Goal: Check status: Check status

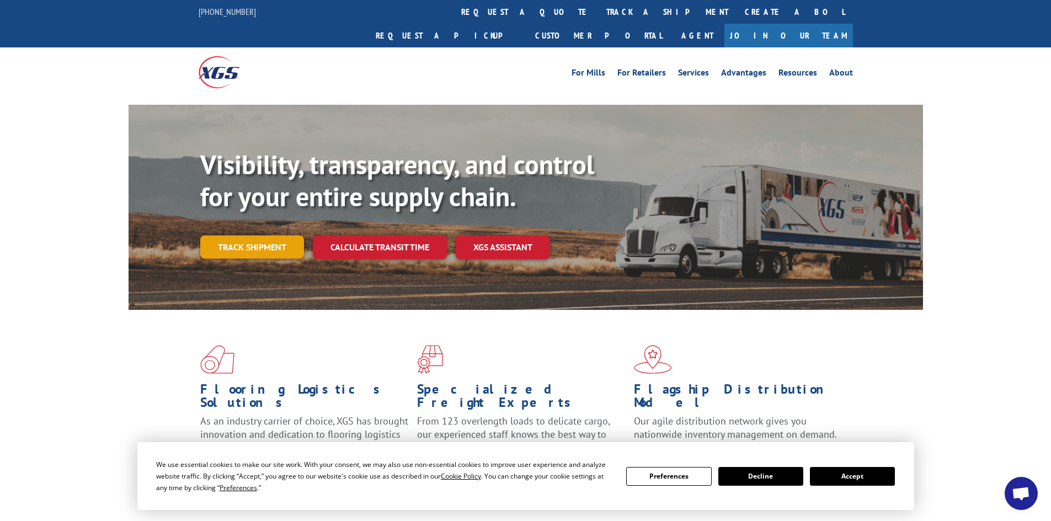
click at [229, 236] on link "Track shipment" at bounding box center [252, 247] width 104 height 23
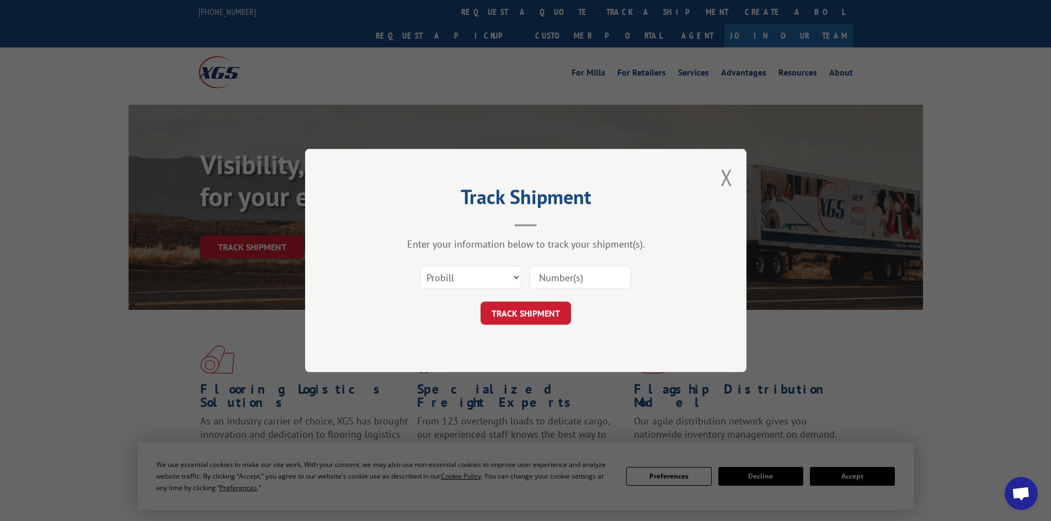
click at [577, 269] on input at bounding box center [581, 277] width 102 height 23
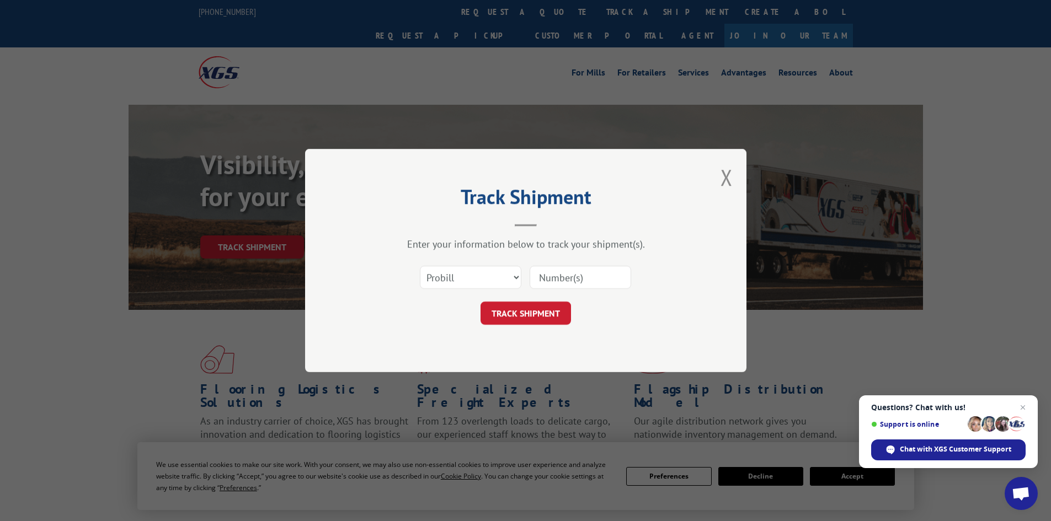
click at [577, 269] on input at bounding box center [581, 277] width 102 height 23
drag, startPoint x: 598, startPoint y: 272, endPoint x: 504, endPoint y: 277, distance: 93.9
click at [504, 277] on div "Select category... Probill BOL PO 16928488" at bounding box center [525, 277] width 331 height 36
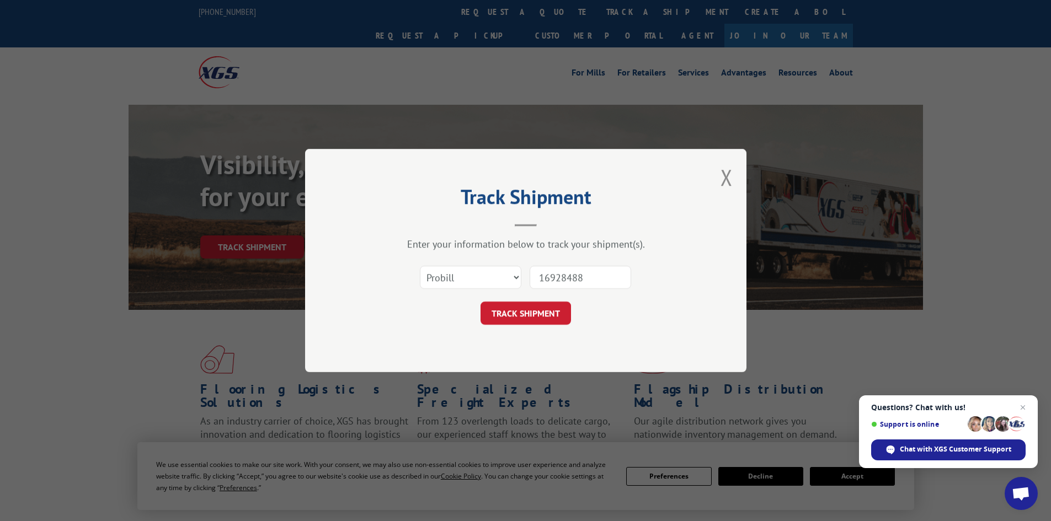
type input "16928488"
click at [663, 307] on div "TRACK SHIPMENT" at bounding box center [525, 313] width 331 height 23
click at [548, 298] on form "Select category... Probill BOL PO 16928488 TRACK SHIPMENT" at bounding box center [525, 292] width 331 height 66
click at [548, 314] on button "TRACK SHIPMENT" at bounding box center [526, 313] width 90 height 23
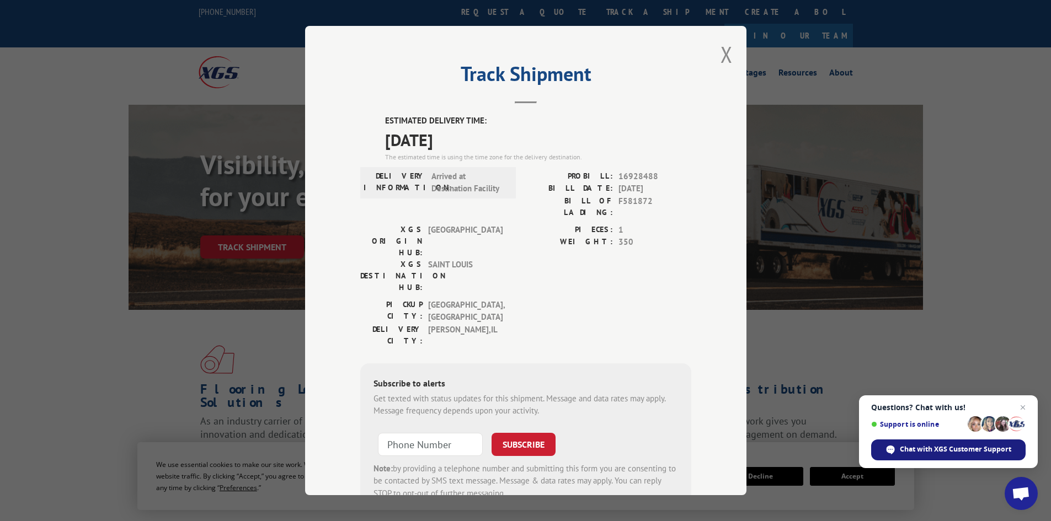
click at [974, 455] on span "Chat with XGS Customer Support" at bounding box center [948, 450] width 154 height 21
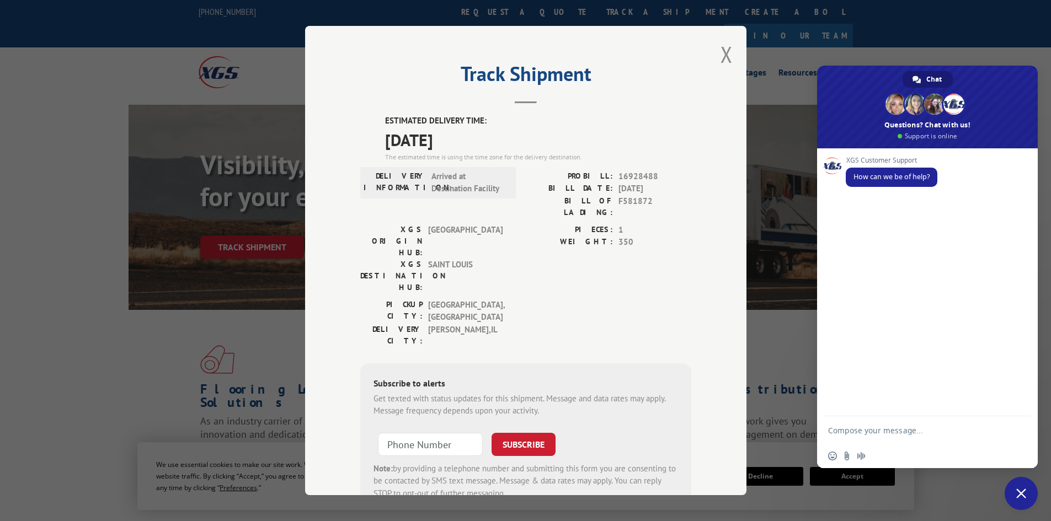
click at [909, 437] on textarea "Compose your message..." at bounding box center [916, 431] width 177 height 28
type textarea "track my order"
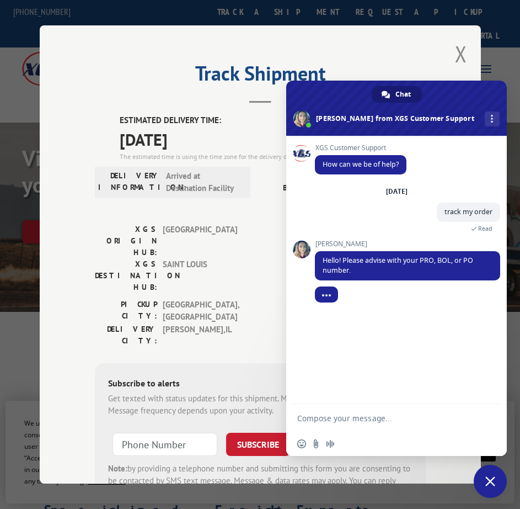
click at [379, 428] on textarea "Compose your message..." at bounding box center [385, 418] width 177 height 28
click at [380, 51] on div "Track Shipment ESTIMATED DELIVERY TIME: [DATE] The estimated time is using the …" at bounding box center [260, 254] width 441 height 458
click at [255, 298] on div "PICKUP CITY: [GEOGRAPHIC_DATA] , [GEOGRAPHIC_DATA] DELIVERY CITY: [GEOGRAPHIC_D…" at bounding box center [260, 325] width 331 height 54
click at [485, 484] on span "Close chat" at bounding box center [490, 481] width 33 height 33
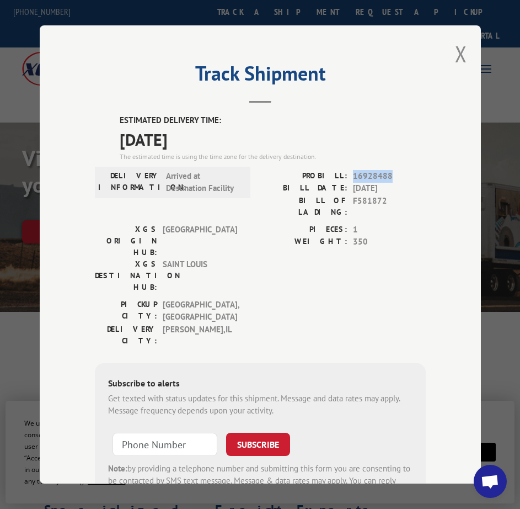
drag, startPoint x: 349, startPoint y: 172, endPoint x: 396, endPoint y: 170, distance: 46.9
click at [396, 170] on span "16928488" at bounding box center [389, 176] width 73 height 13
copy span "16928488"
click at [494, 477] on span "Open chat" at bounding box center [490, 481] width 18 height 15
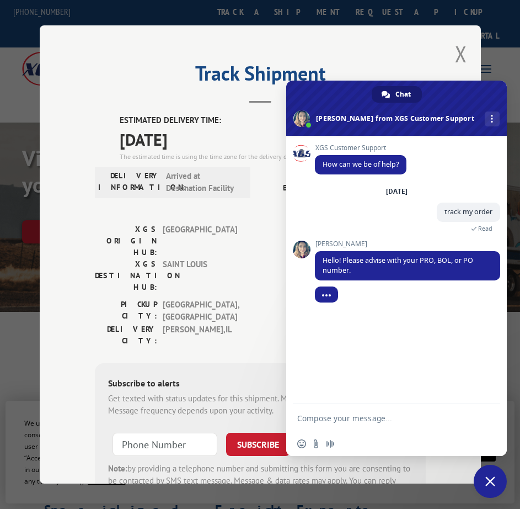
click at [346, 424] on textarea "Compose your message..." at bounding box center [385, 418] width 177 height 28
paste textarea "16928488"
type textarea "16928488"
click at [482, 422] on span "Send" at bounding box center [487, 418] width 18 height 18
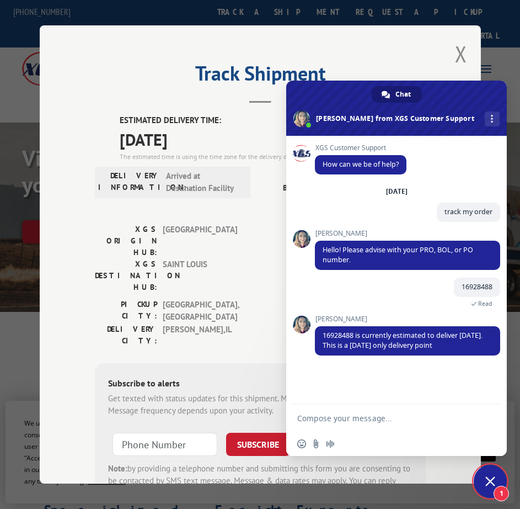
click at [410, 413] on textarea "Compose your message..." at bounding box center [385, 418] width 177 height 28
click at [353, 413] on textarea "Compose your message..." at bounding box center [385, 418] width 177 height 28
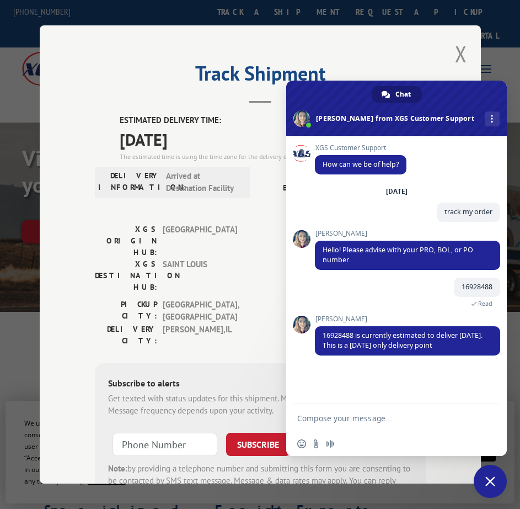
click at [374, 416] on textarea "Compose your message..." at bounding box center [385, 418] width 177 height 28
click at [345, 422] on textarea "Compose your message..." at bounding box center [385, 418] width 177 height 28
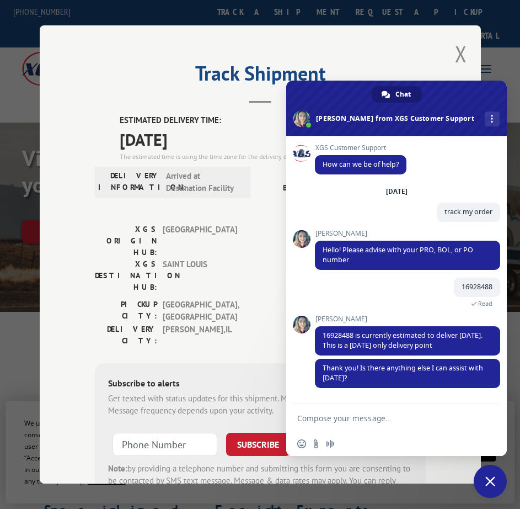
click at [381, 415] on textarea "Compose your message..." at bounding box center [385, 418] width 177 height 28
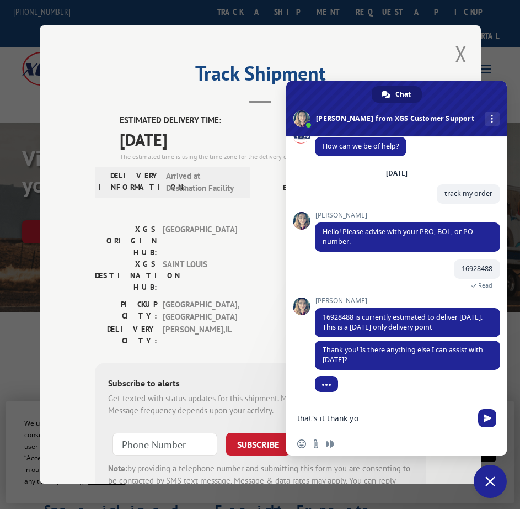
type textarea "that's it thank you"
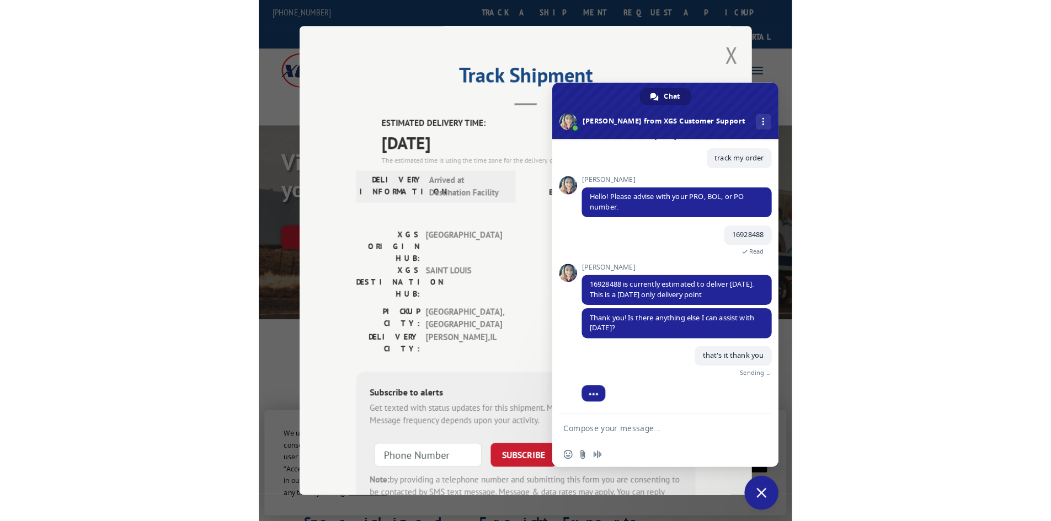
scroll to position [45, 0]
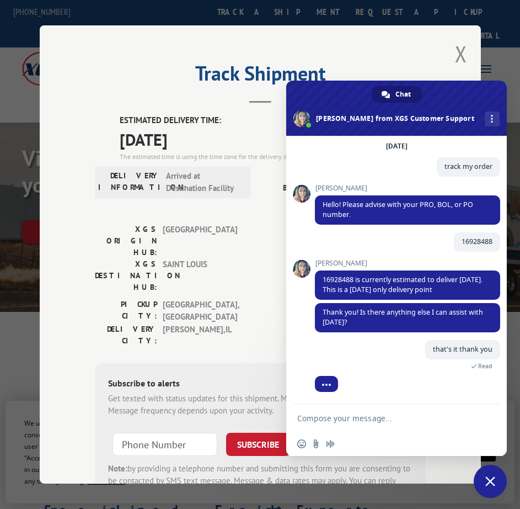
click at [488, 488] on span "Close chat" at bounding box center [490, 481] width 33 height 33
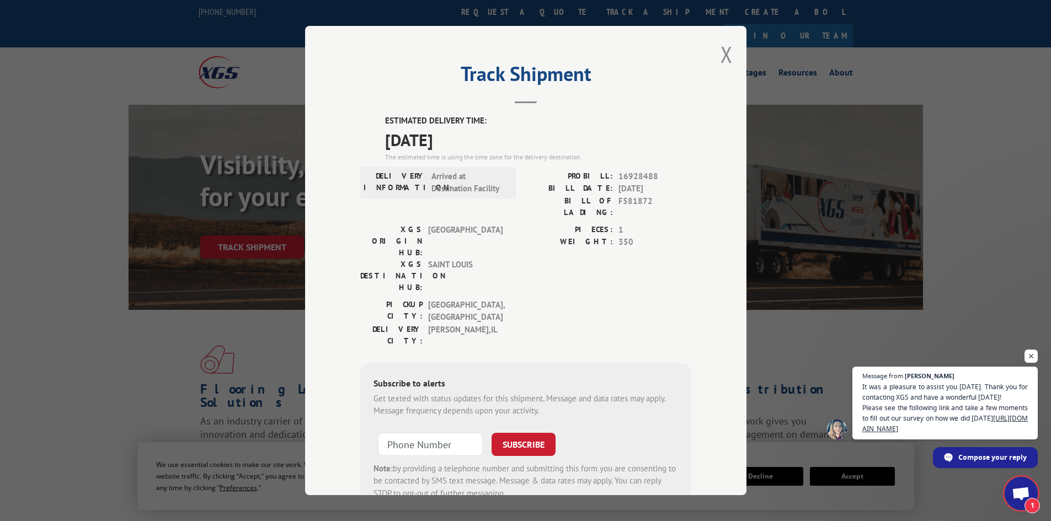
scroll to position [58, 0]
click at [721, 45] on button "Close modal" at bounding box center [727, 54] width 12 height 29
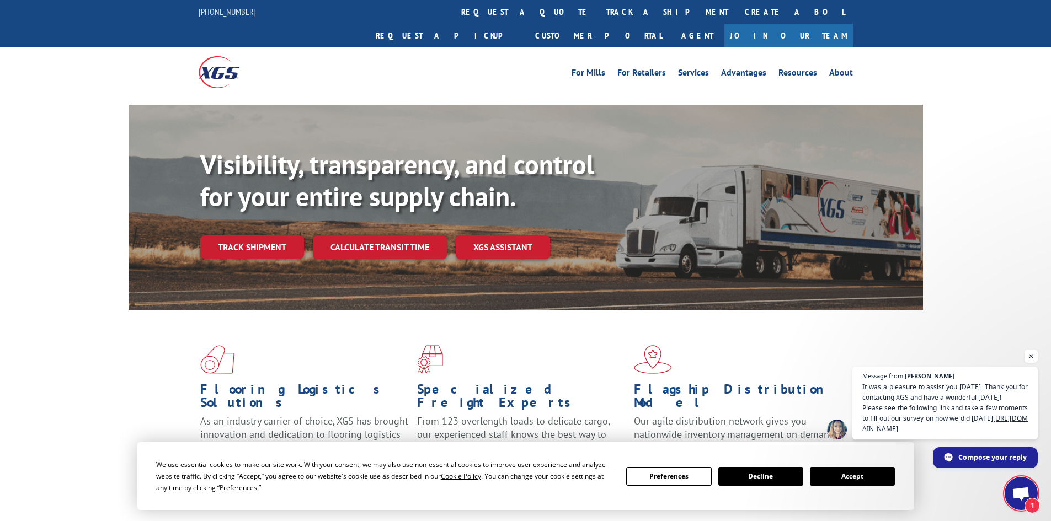
click at [860, 477] on button "Accept" at bounding box center [852, 476] width 85 height 19
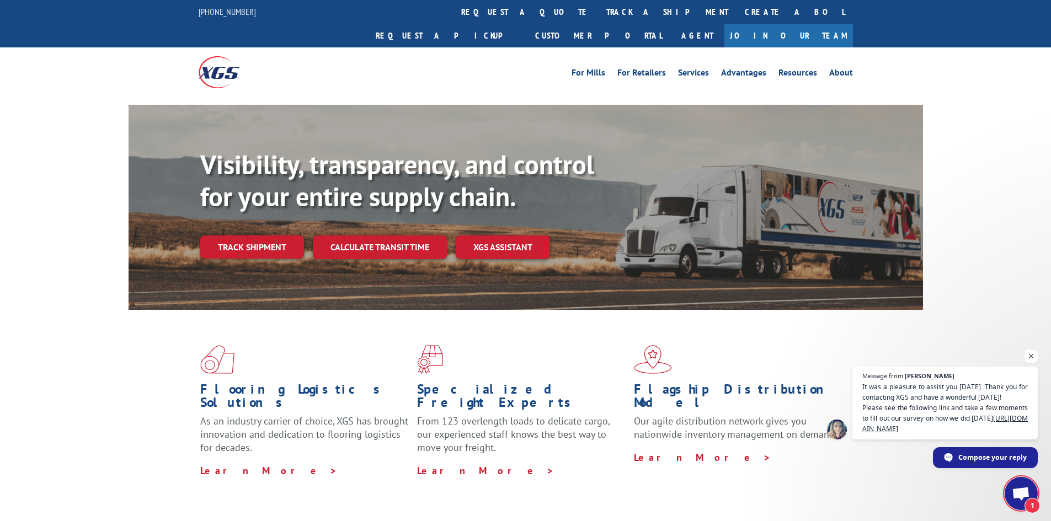
click at [1018, 496] on span "Open chat" at bounding box center [1021, 494] width 18 height 15
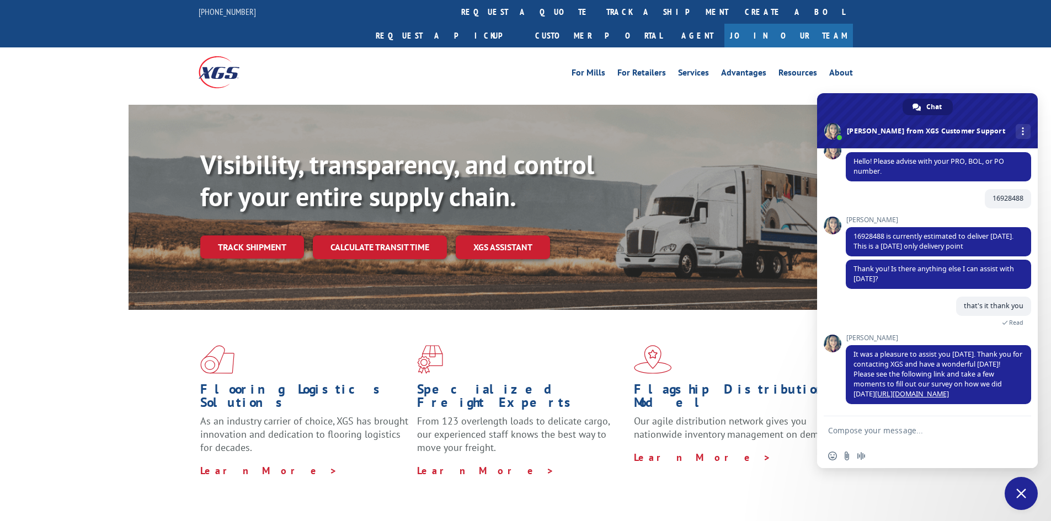
scroll to position [0, 0]
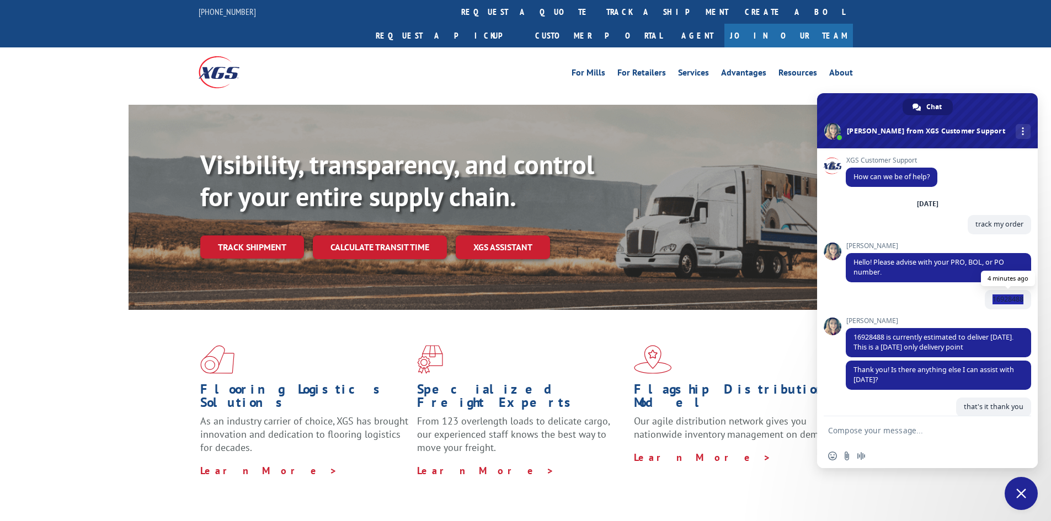
drag, startPoint x: 982, startPoint y: 302, endPoint x: 1018, endPoint y: 303, distance: 35.9
click at [1018, 303] on span "16928488" at bounding box center [1008, 299] width 46 height 19
copy span "16928488"
